Goal: Transaction & Acquisition: Purchase product/service

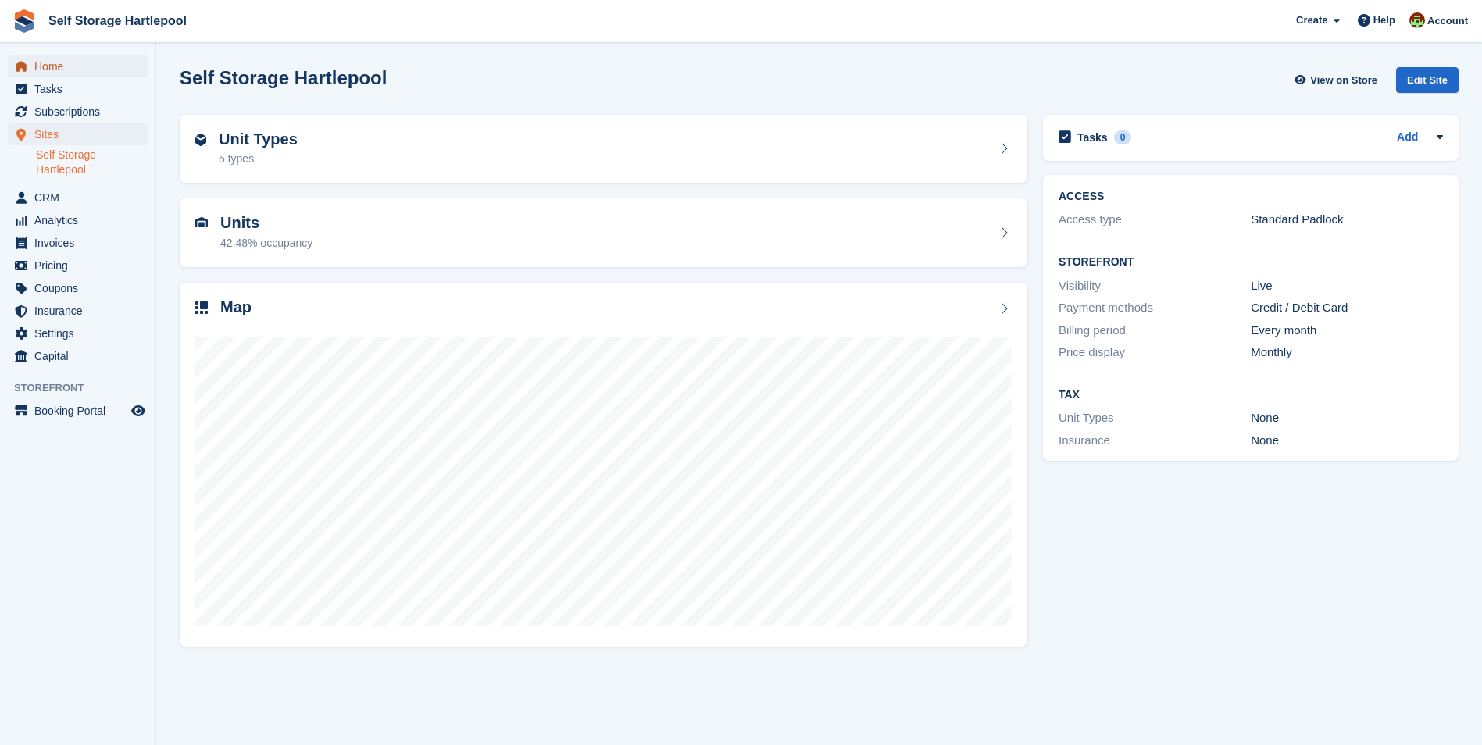
click at [38, 69] on span "Home" at bounding box center [81, 66] width 94 height 22
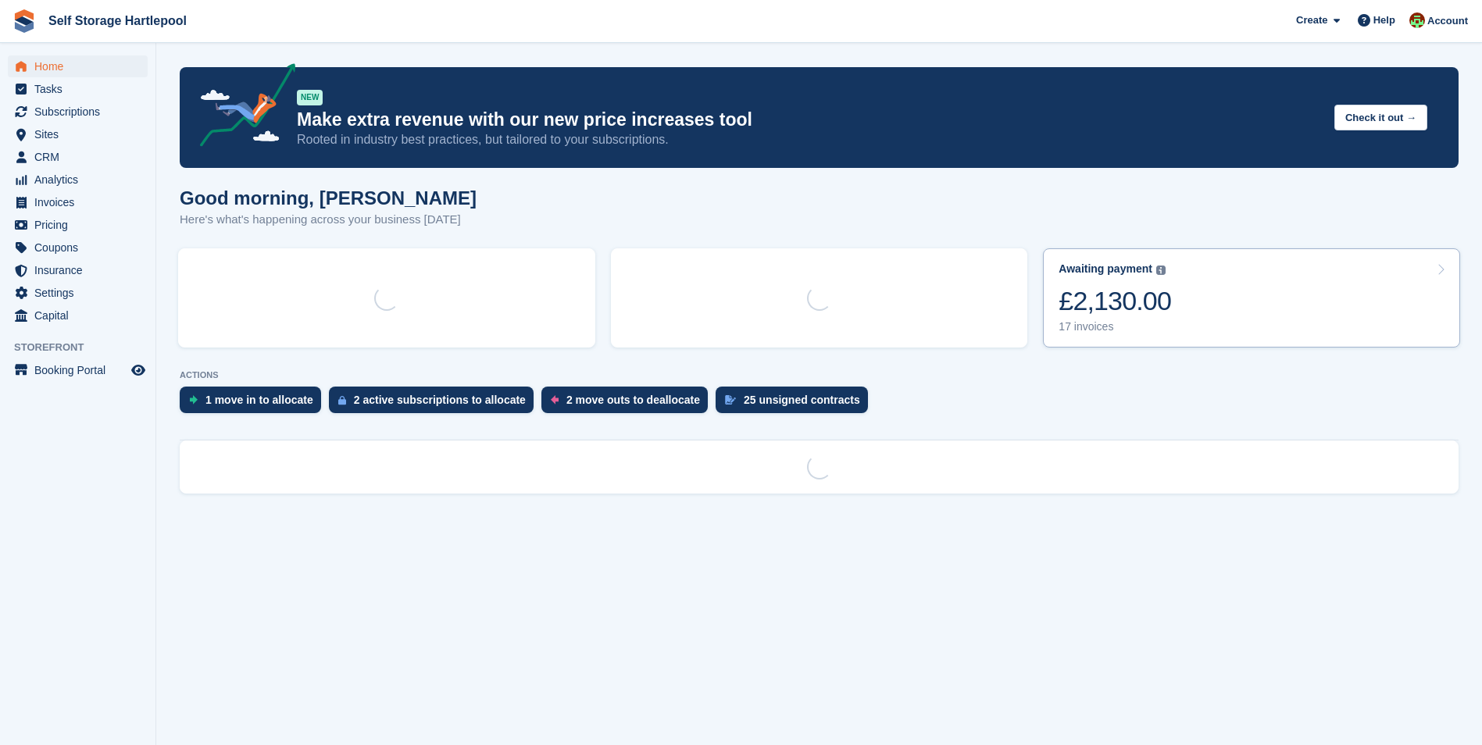
click at [1171, 309] on link "Awaiting payment The total outstanding balance on all open invoices. £2,130.00 …" at bounding box center [1251, 297] width 417 height 99
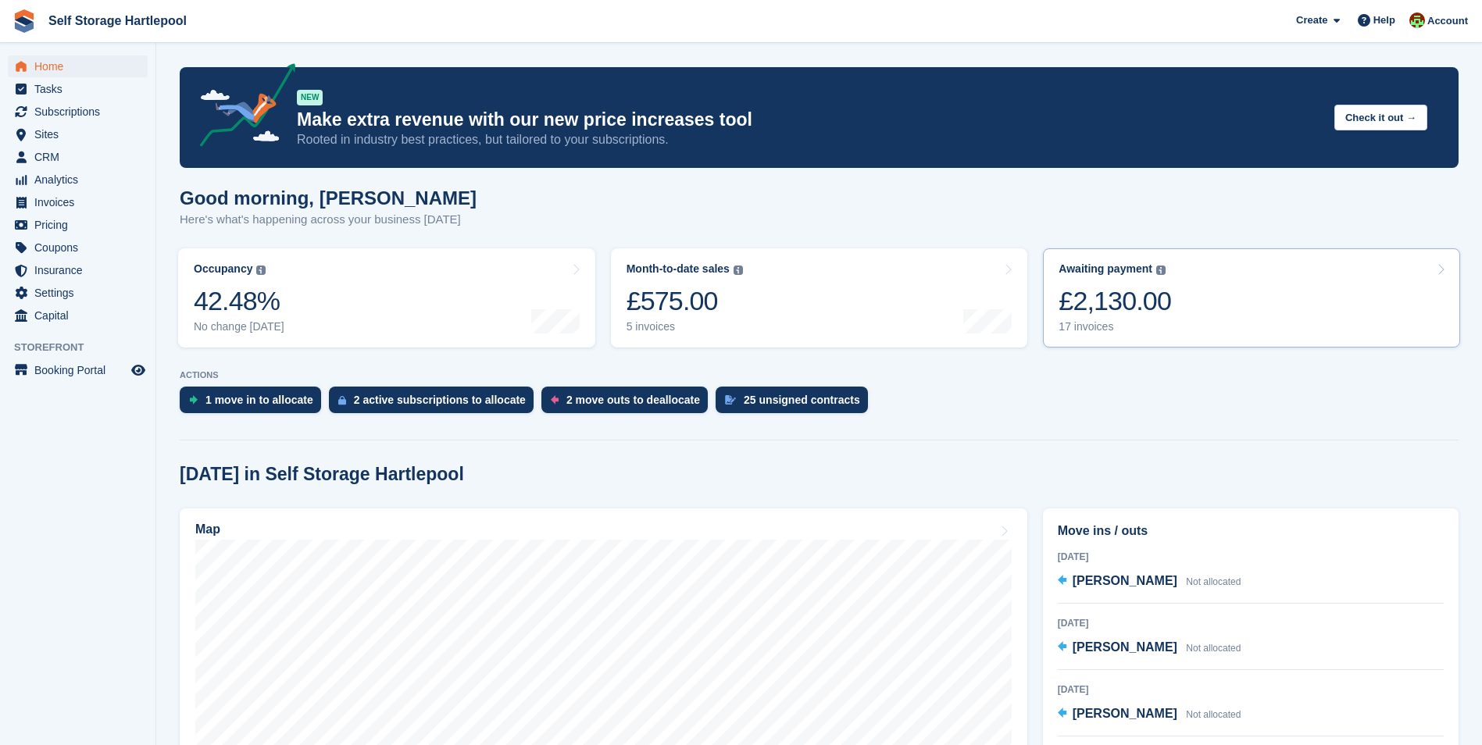
click at [1171, 309] on link "Awaiting payment The total outstanding balance on all open invoices. £2,130.00 …" at bounding box center [1251, 297] width 417 height 99
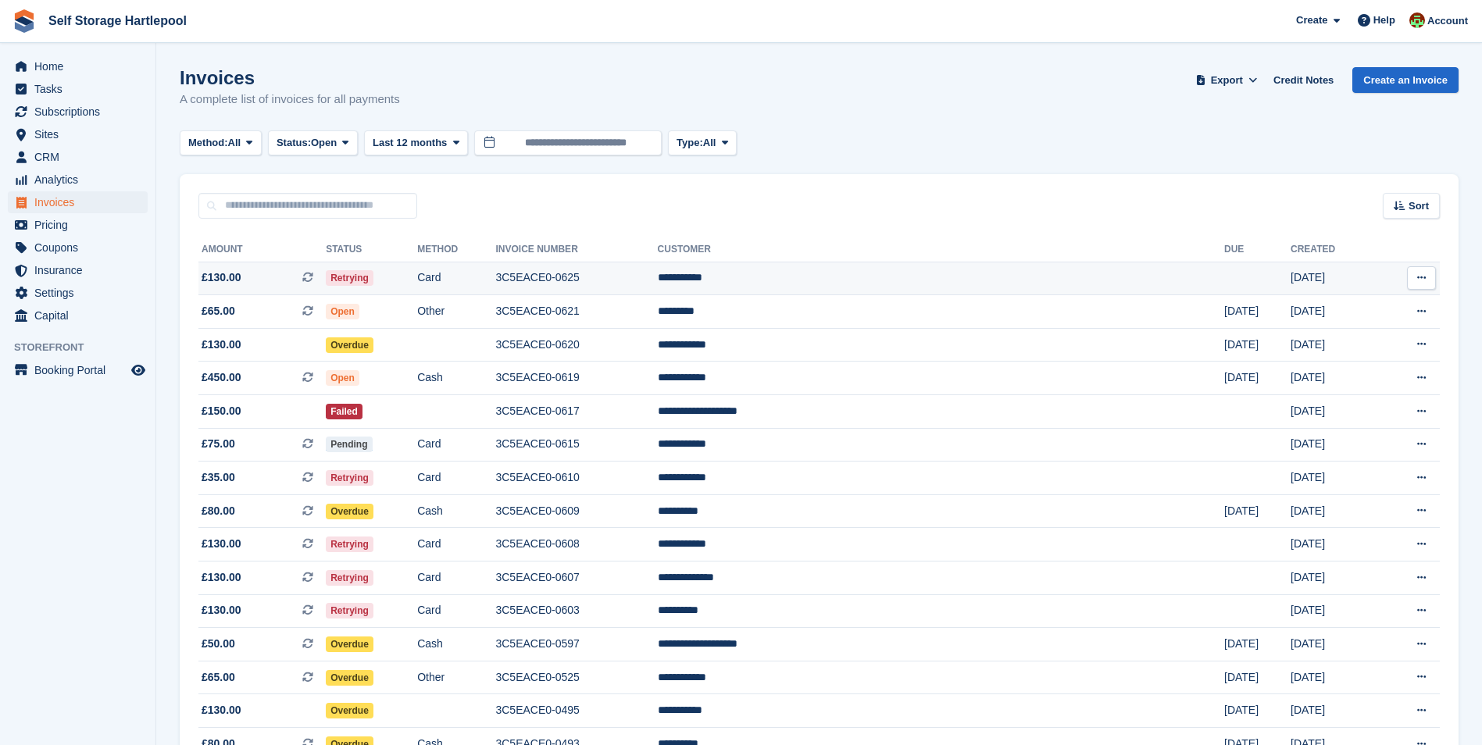
click at [657, 286] on td "3C5EACE0-0625" at bounding box center [576, 279] width 162 height 34
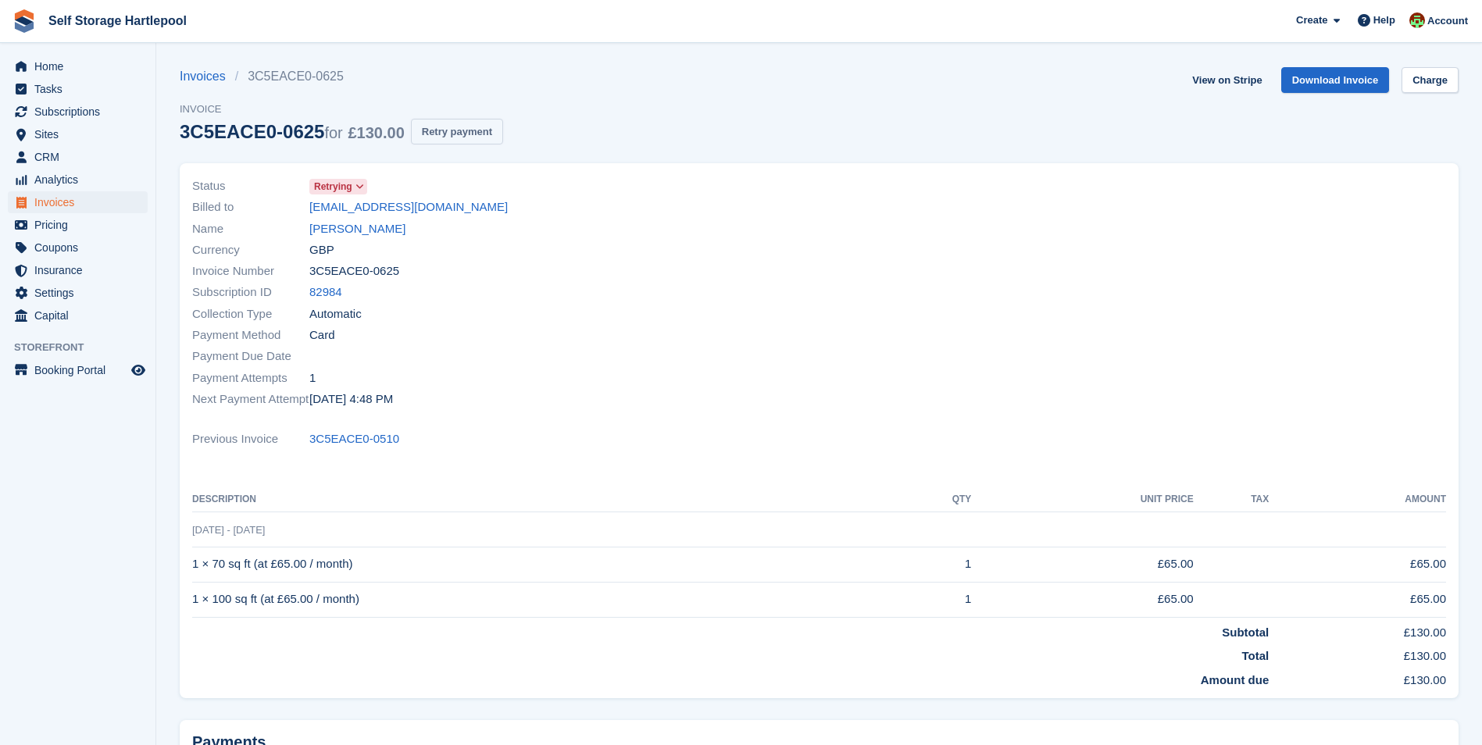
click at [461, 127] on button "Retry payment" at bounding box center [457, 132] width 92 height 26
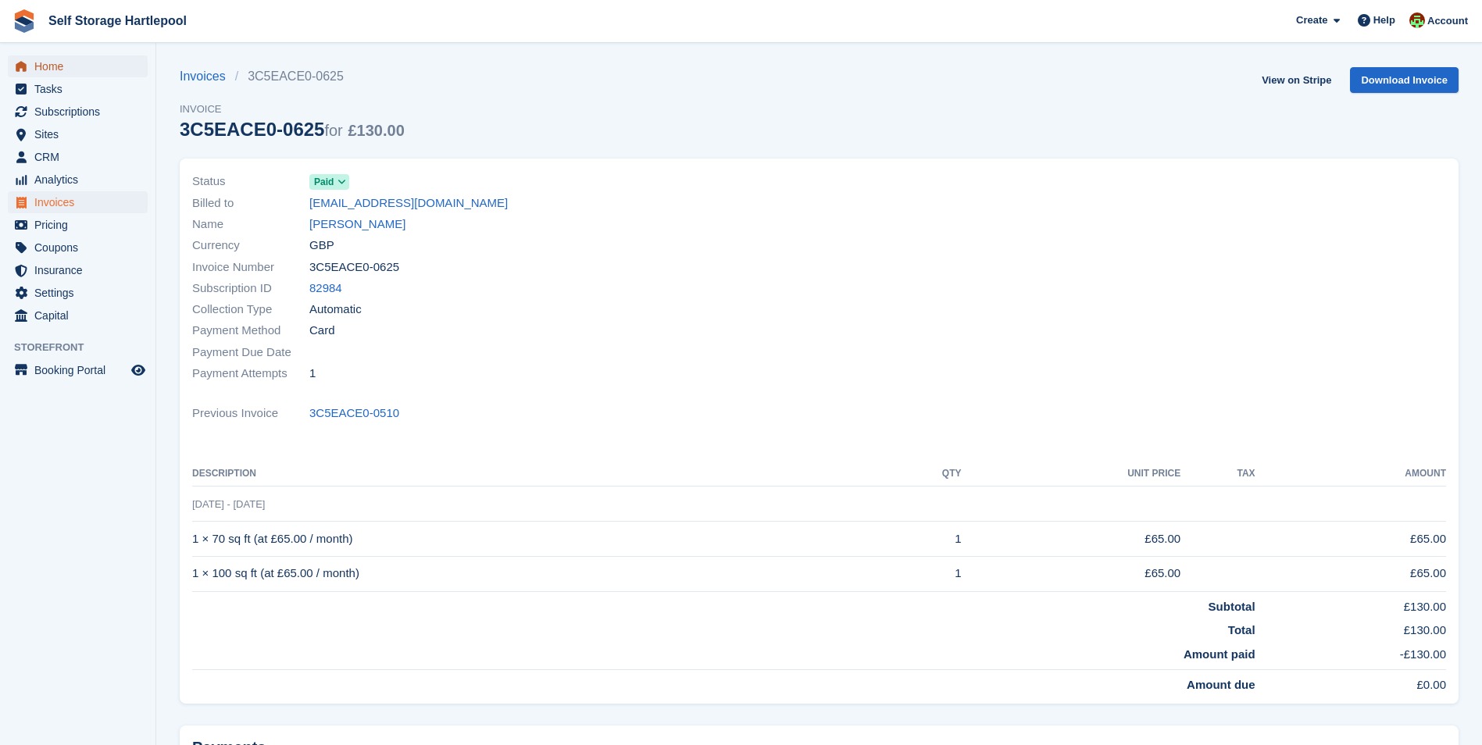
click at [69, 65] on span "Home" at bounding box center [81, 66] width 94 height 22
